Goal: Navigation & Orientation: Find specific page/section

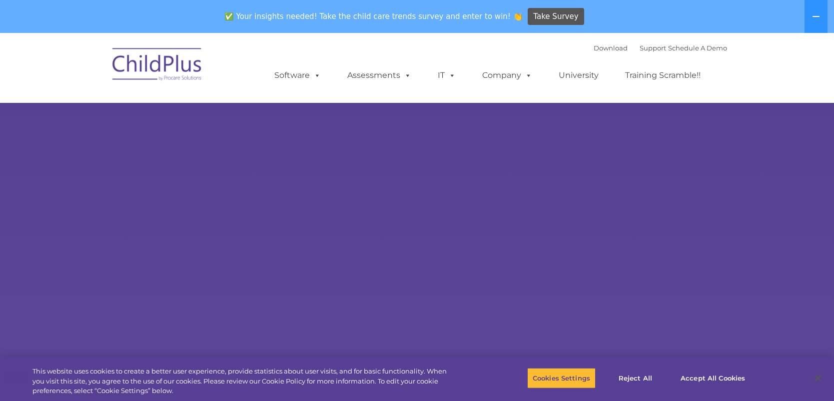
select select "MEDIUM"
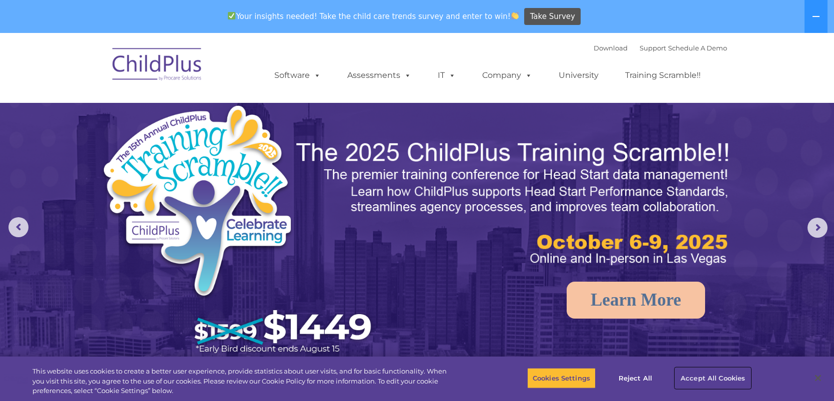
click at [707, 375] on button "Accept All Cookies" at bounding box center [712, 378] width 75 height 21
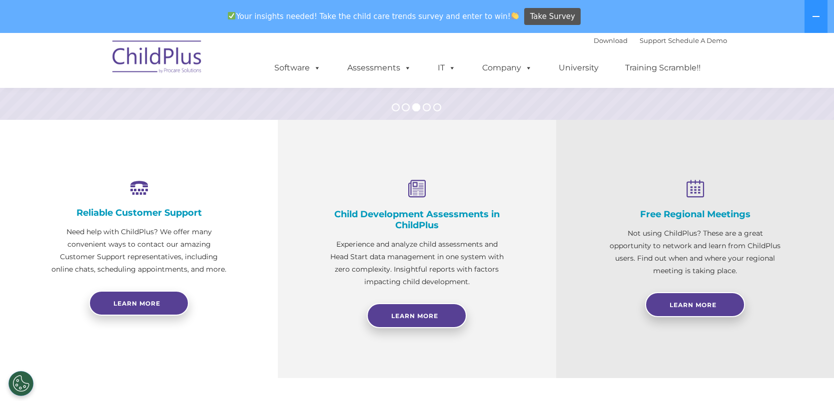
scroll to position [322, 0]
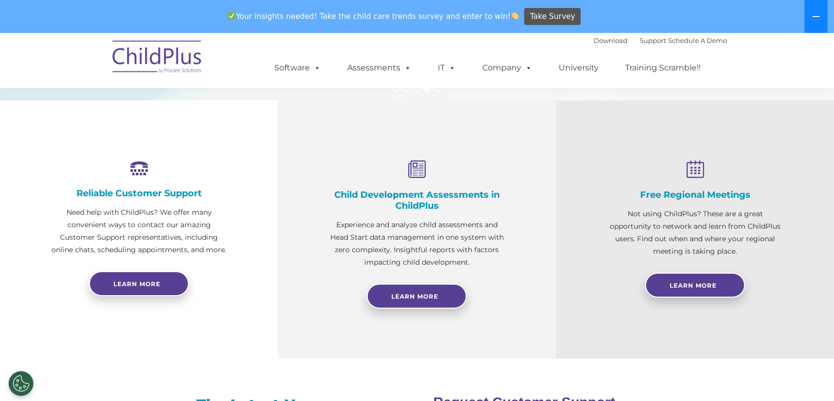
click at [814, 22] on button at bounding box center [815, 16] width 23 height 33
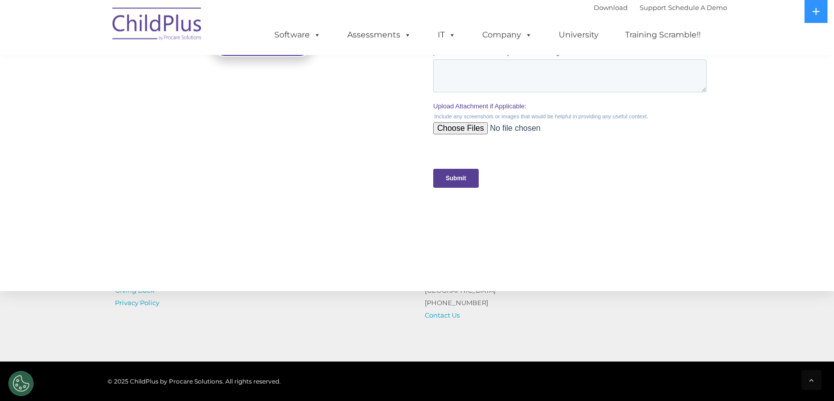
scroll to position [1050, 0]
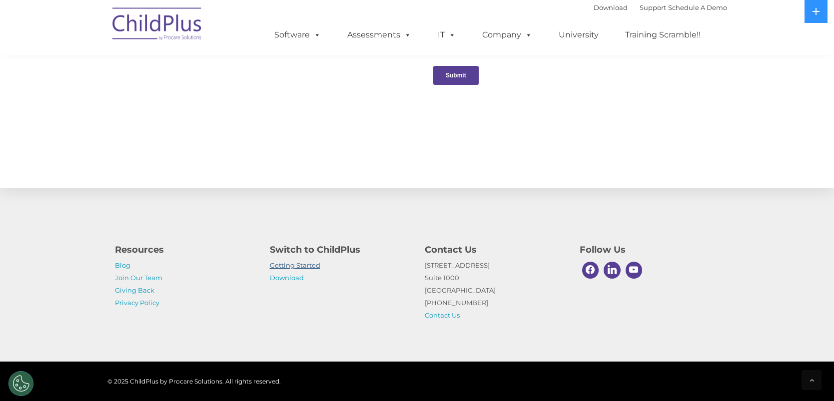
click at [313, 263] on link "Getting Started" at bounding box center [295, 265] width 50 height 8
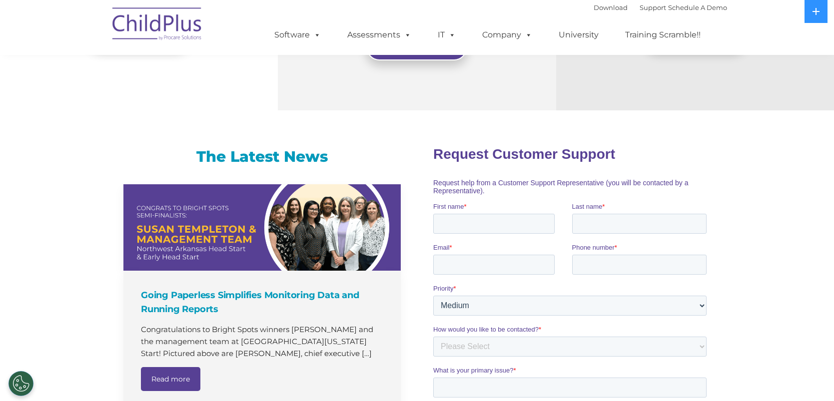
scroll to position [0, 0]
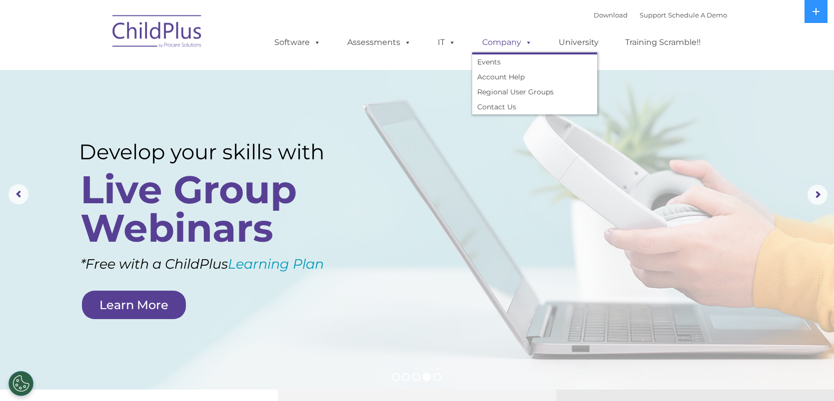
click at [523, 47] on span at bounding box center [526, 41] width 11 height 9
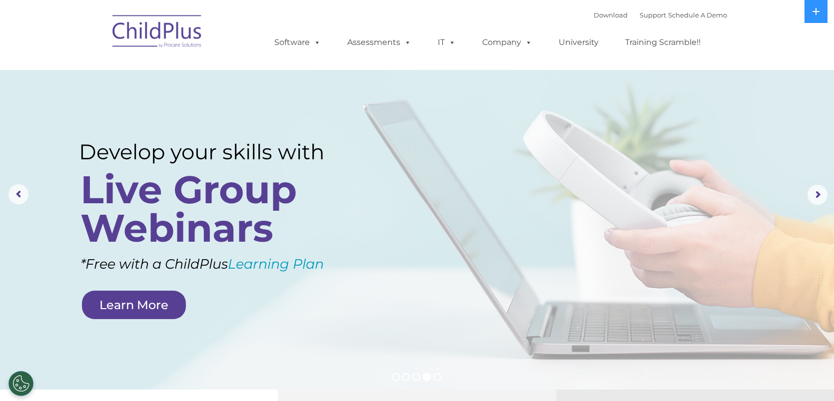
click at [542, 183] on rs-layer at bounding box center [417, 195] width 834 height 390
click at [514, 45] on link "Company" at bounding box center [507, 42] width 70 height 20
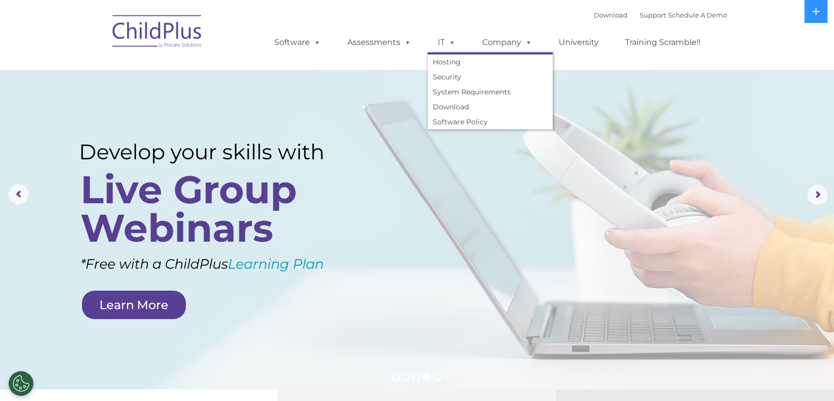
click at [453, 46] on span at bounding box center [450, 41] width 11 height 9
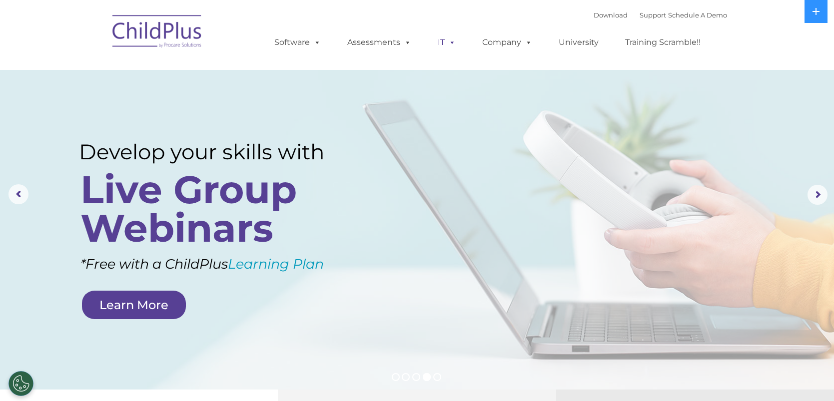
click at [453, 46] on span at bounding box center [450, 41] width 11 height 9
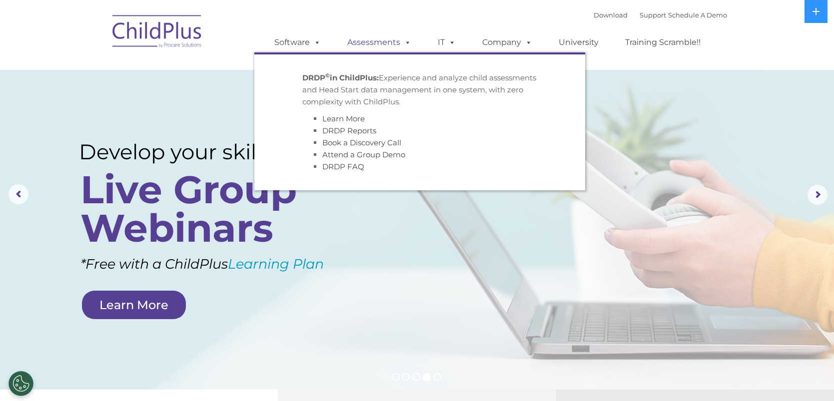
click at [388, 43] on link "Assessments" at bounding box center [379, 42] width 84 height 20
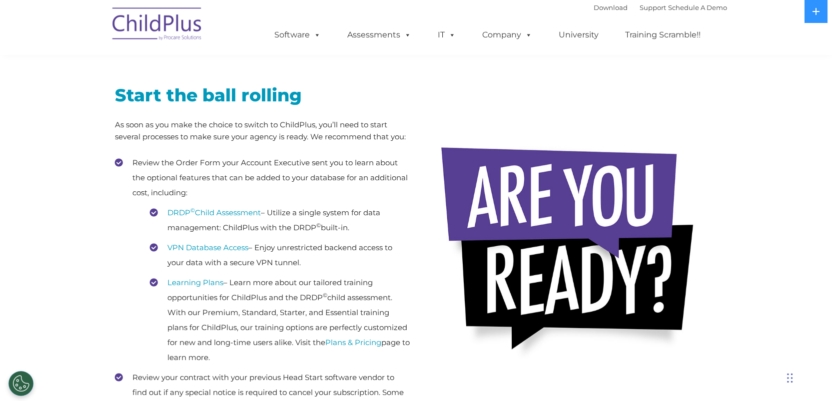
scroll to position [140, 0]
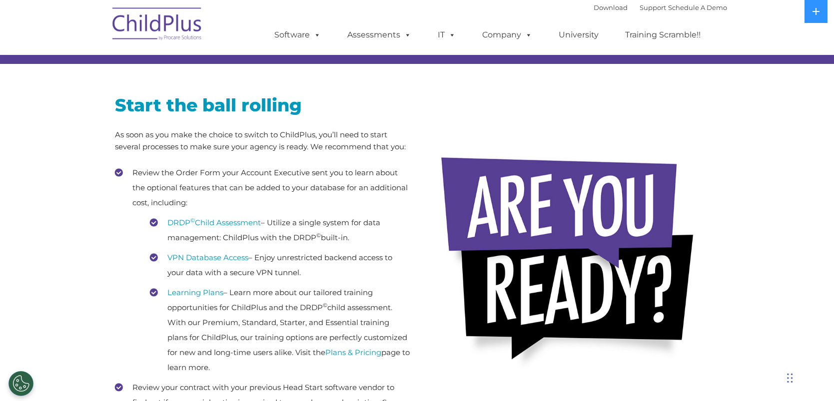
click at [313, 263] on li "VPN Database Access – Enjoy unrestricted backend access to your data with a sec…" at bounding box center [280, 265] width 260 height 30
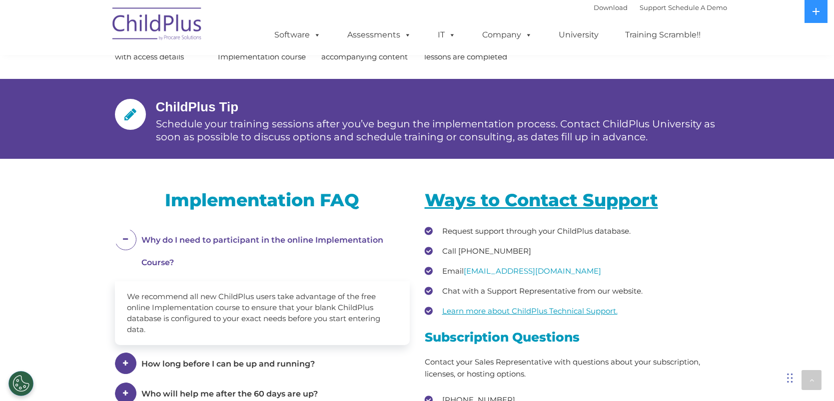
scroll to position [1253, 0]
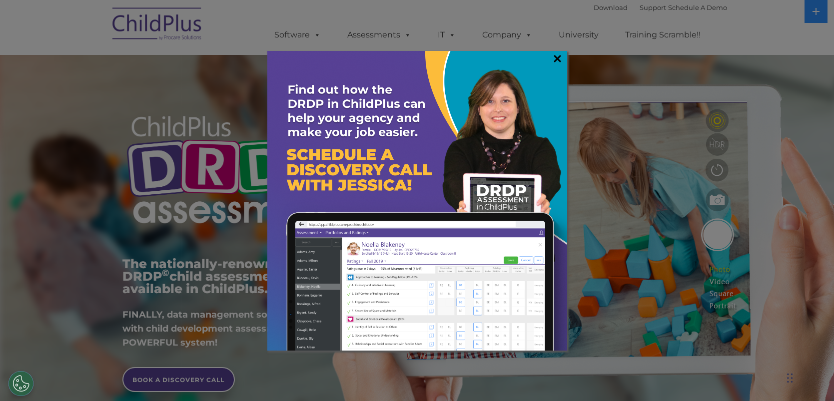
click at [559, 58] on link "×" at bounding box center [556, 58] width 11 height 10
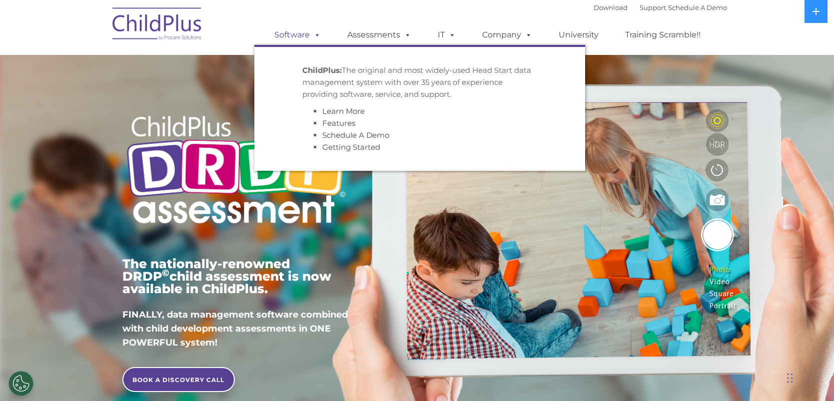
click at [308, 38] on link "Software" at bounding box center [297, 35] width 66 height 20
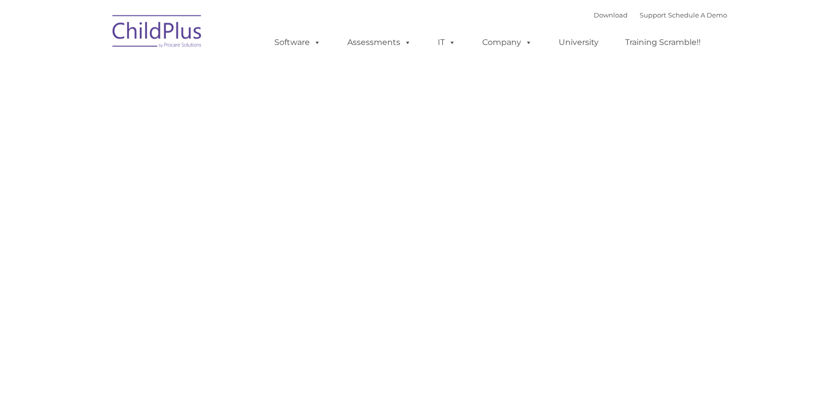
type input ""
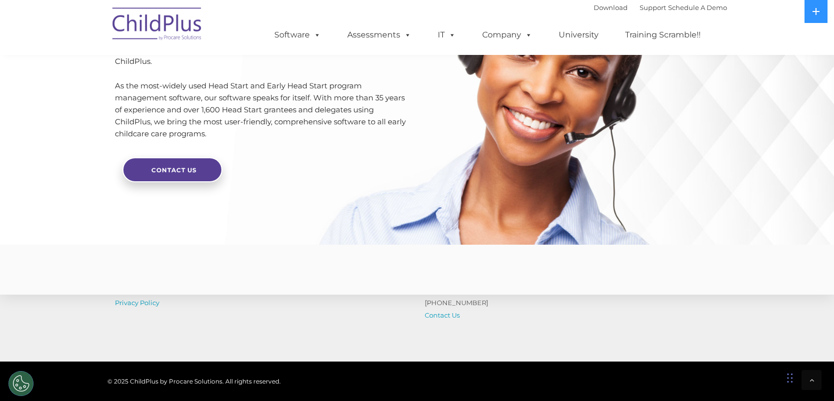
scroll to position [2426, 0]
